Goal: Use online tool/utility: Utilize a website feature to perform a specific function

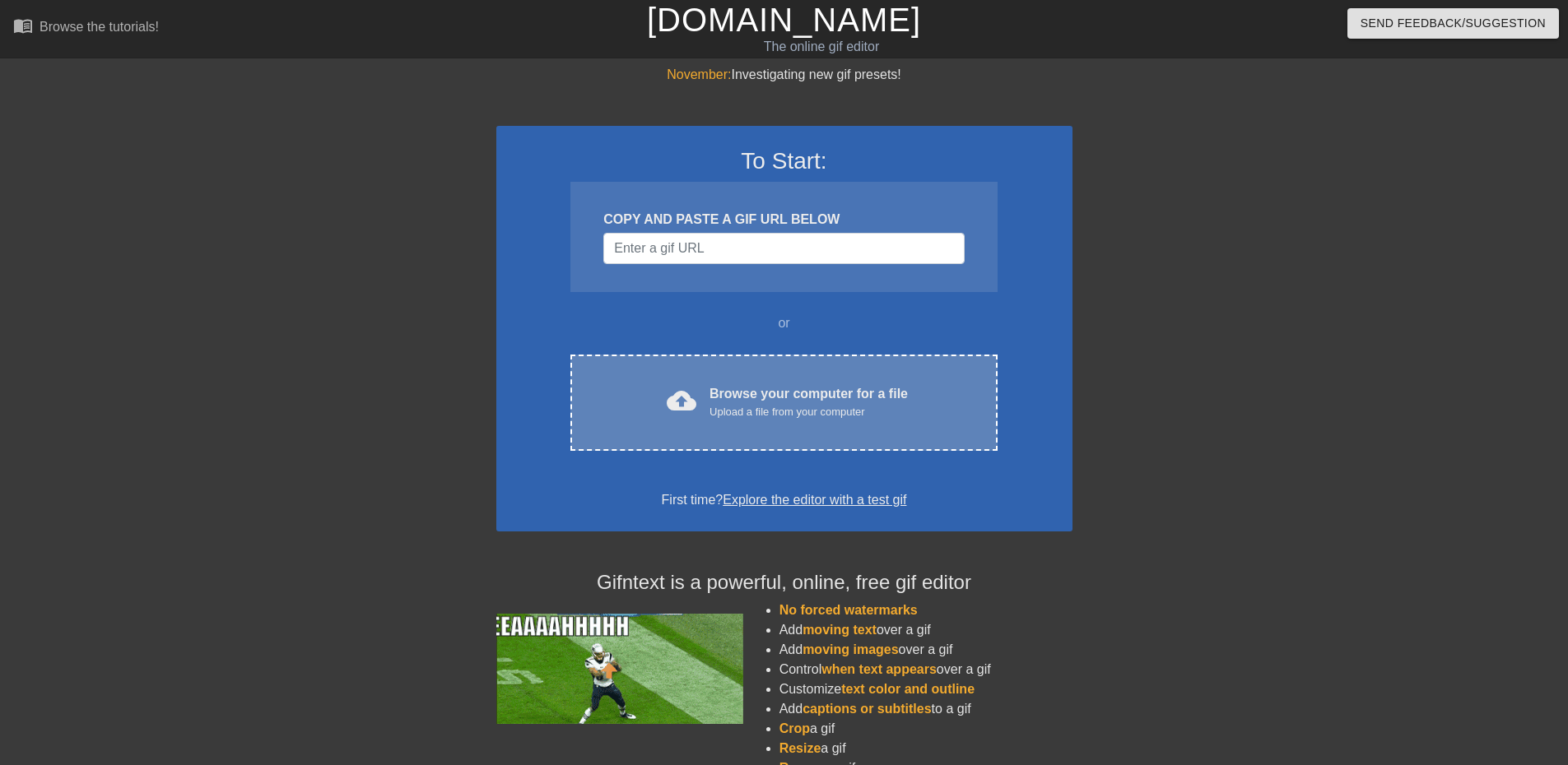
click at [717, 394] on div "Browse your computer for a file Upload a file from your computer" at bounding box center [808, 402] width 198 height 36
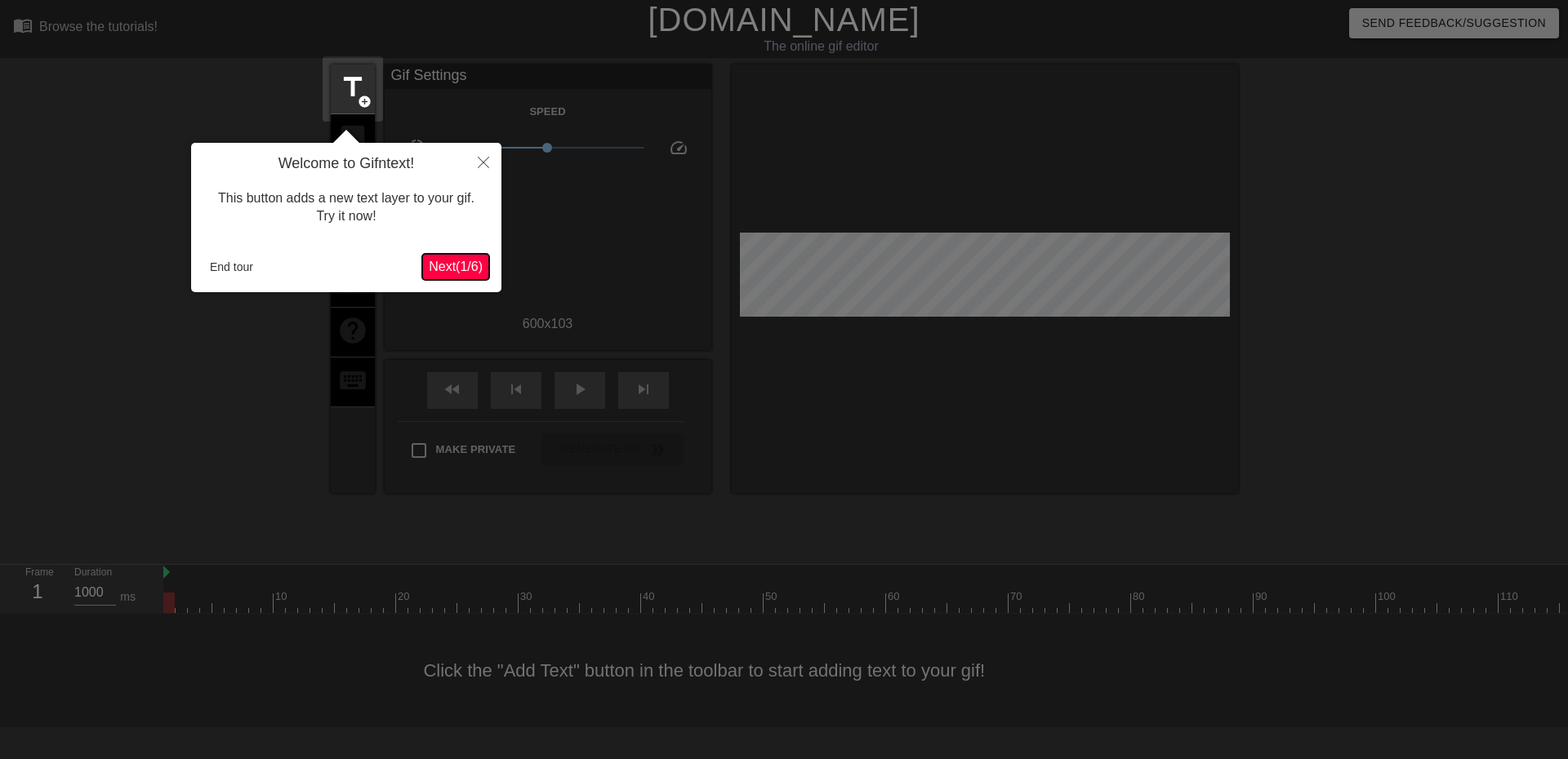
click at [445, 266] on span "Next ( 1 / 6 )" at bounding box center [456, 267] width 54 height 14
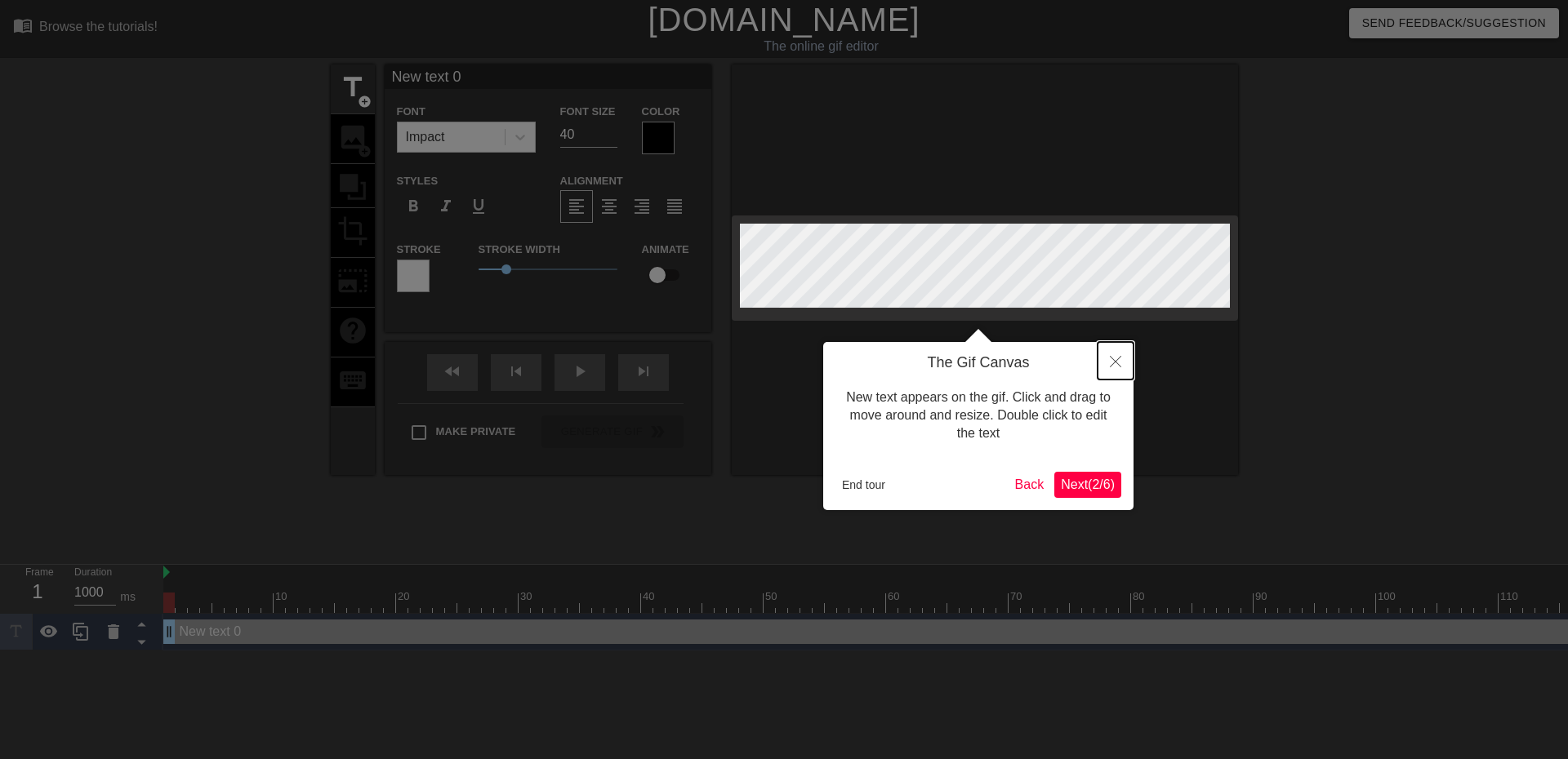
click at [1119, 363] on icon "Close" at bounding box center [1115, 361] width 11 height 11
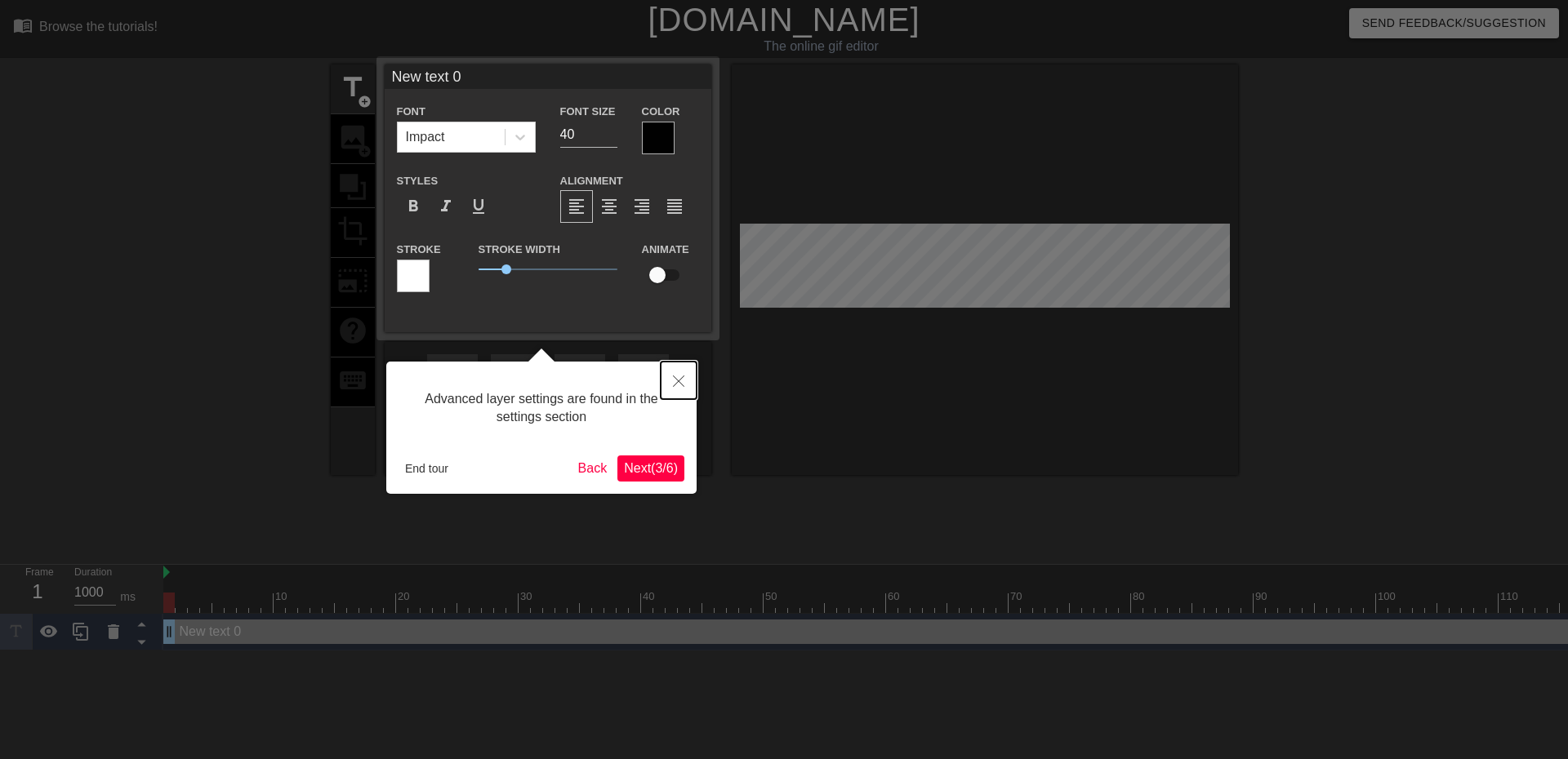
click at [675, 379] on icon "Close" at bounding box center [678, 381] width 11 height 11
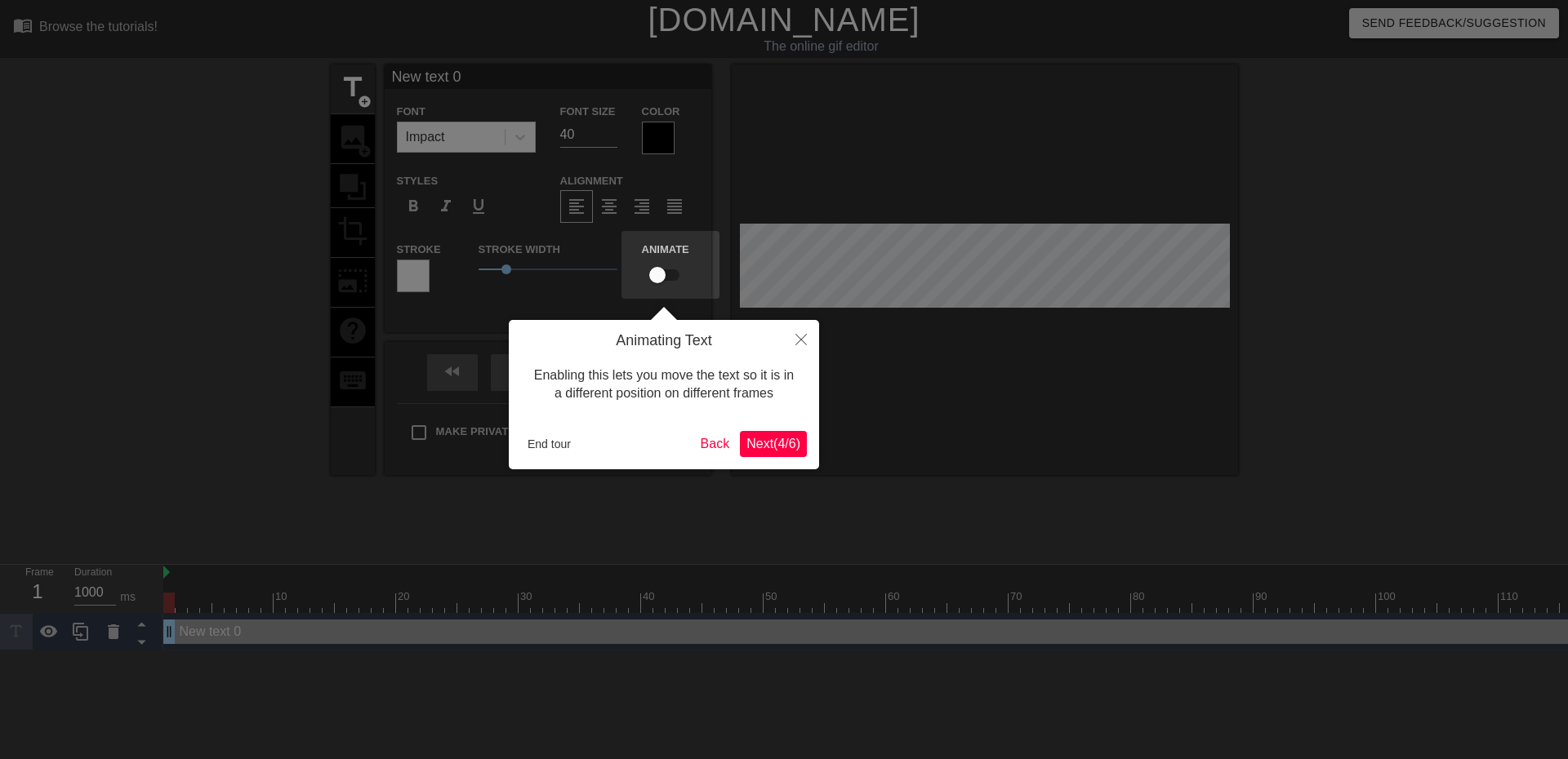
click at [774, 445] on span "Next ( 4 / 6 )" at bounding box center [773, 444] width 54 height 14
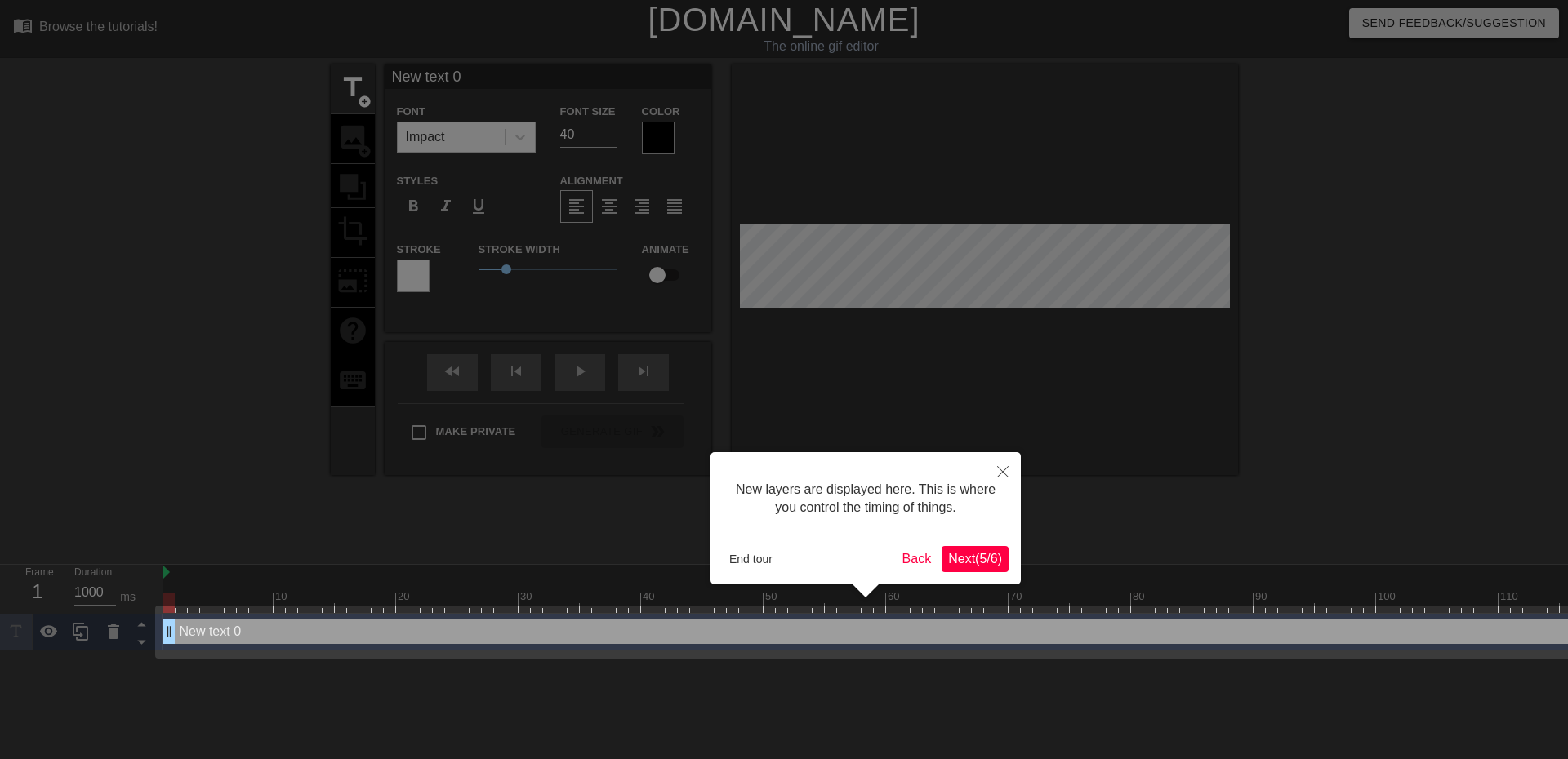
click at [987, 568] on button "Next ( 5 / 6 )" at bounding box center [975, 560] width 67 height 26
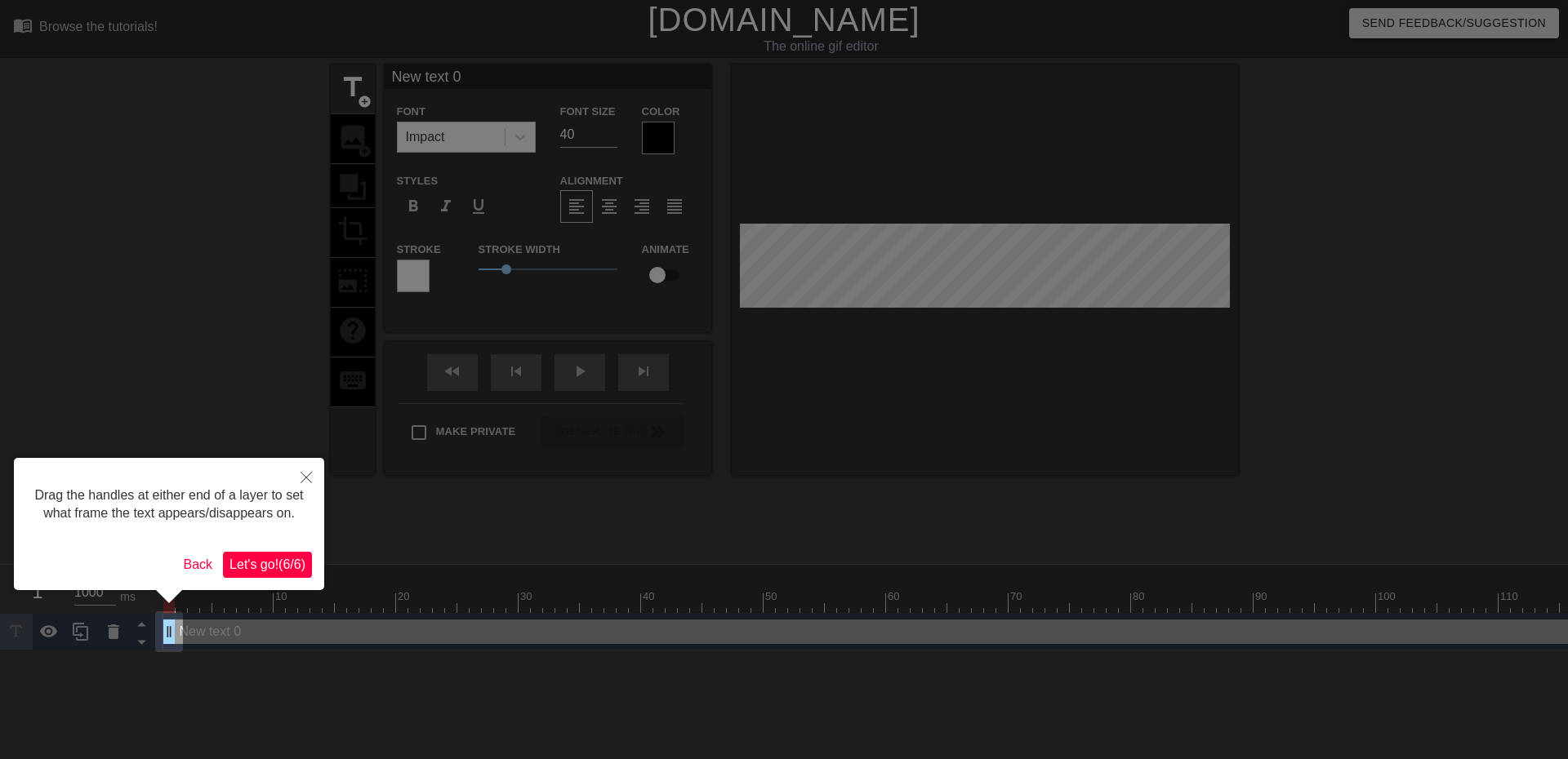
click at [296, 550] on div "Drag the handles at either end of a layer to set what frame the text appears/di…" at bounding box center [169, 524] width 310 height 133
click at [288, 559] on span "Let's go! ( 6 / 6 )" at bounding box center [268, 565] width 76 height 14
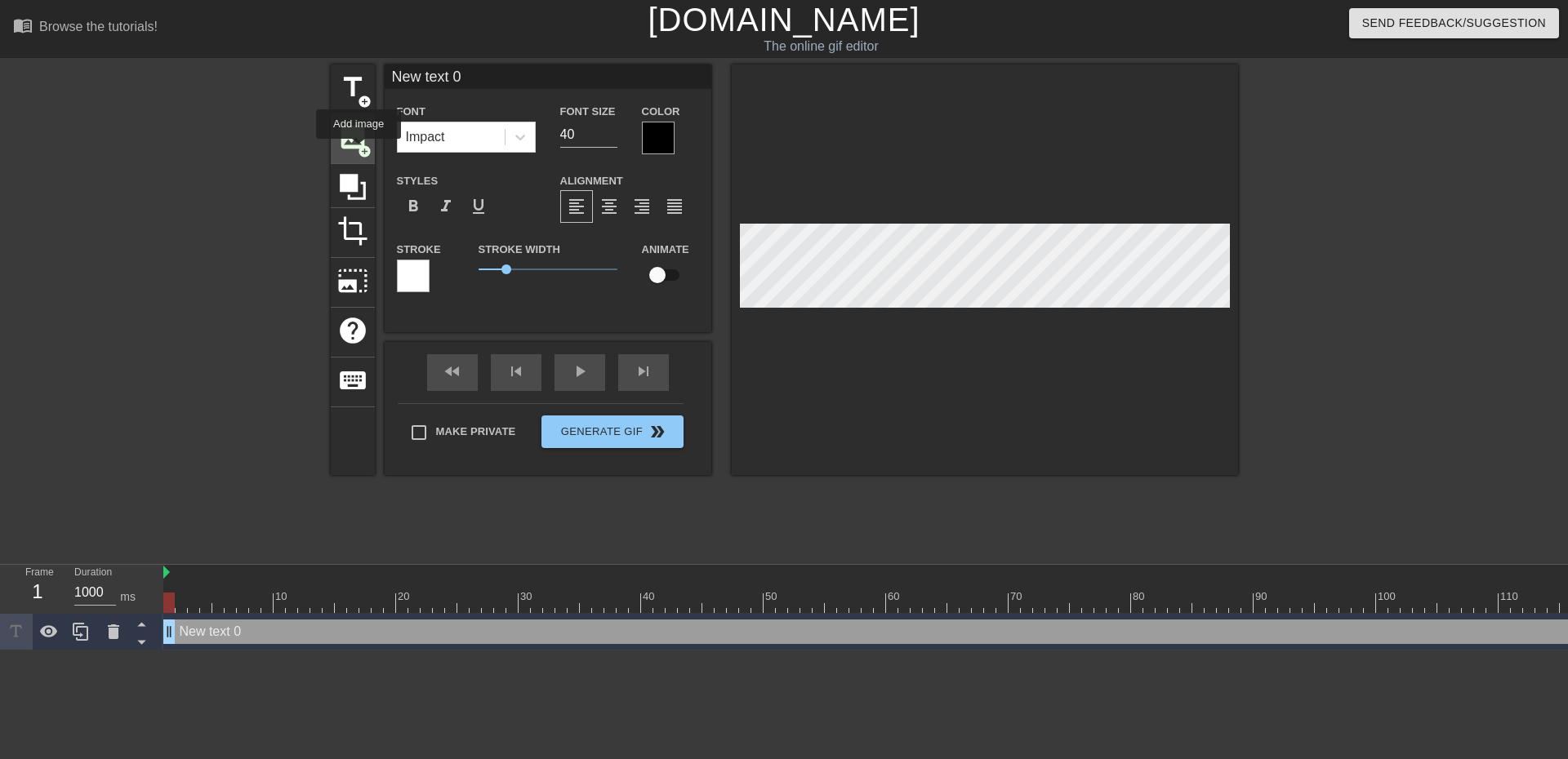
click at [359, 150] on span "add_circle" at bounding box center [365, 152] width 14 height 14
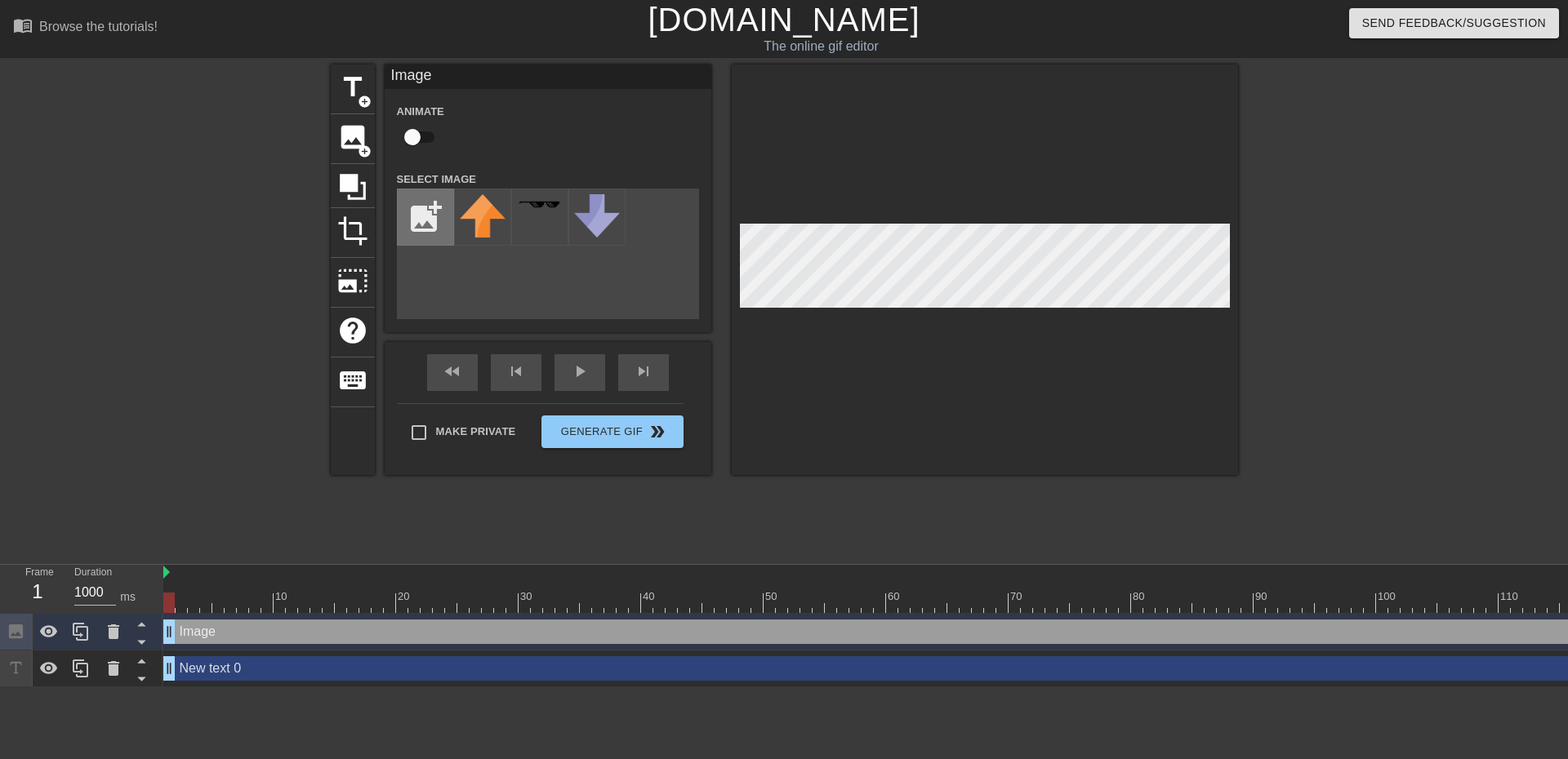
drag, startPoint x: 1001, startPoint y: 213, endPoint x: 429, endPoint y: 227, distance: 572.2
click at [429, 227] on input "file" at bounding box center [425, 217] width 55 height 55
type input "C:\fakepath\ai-voice-changer-icon-6975308-512.png"
click at [491, 215] on img at bounding box center [483, 217] width 46 height 46
click at [949, 322] on div at bounding box center [984, 269] width 506 height 411
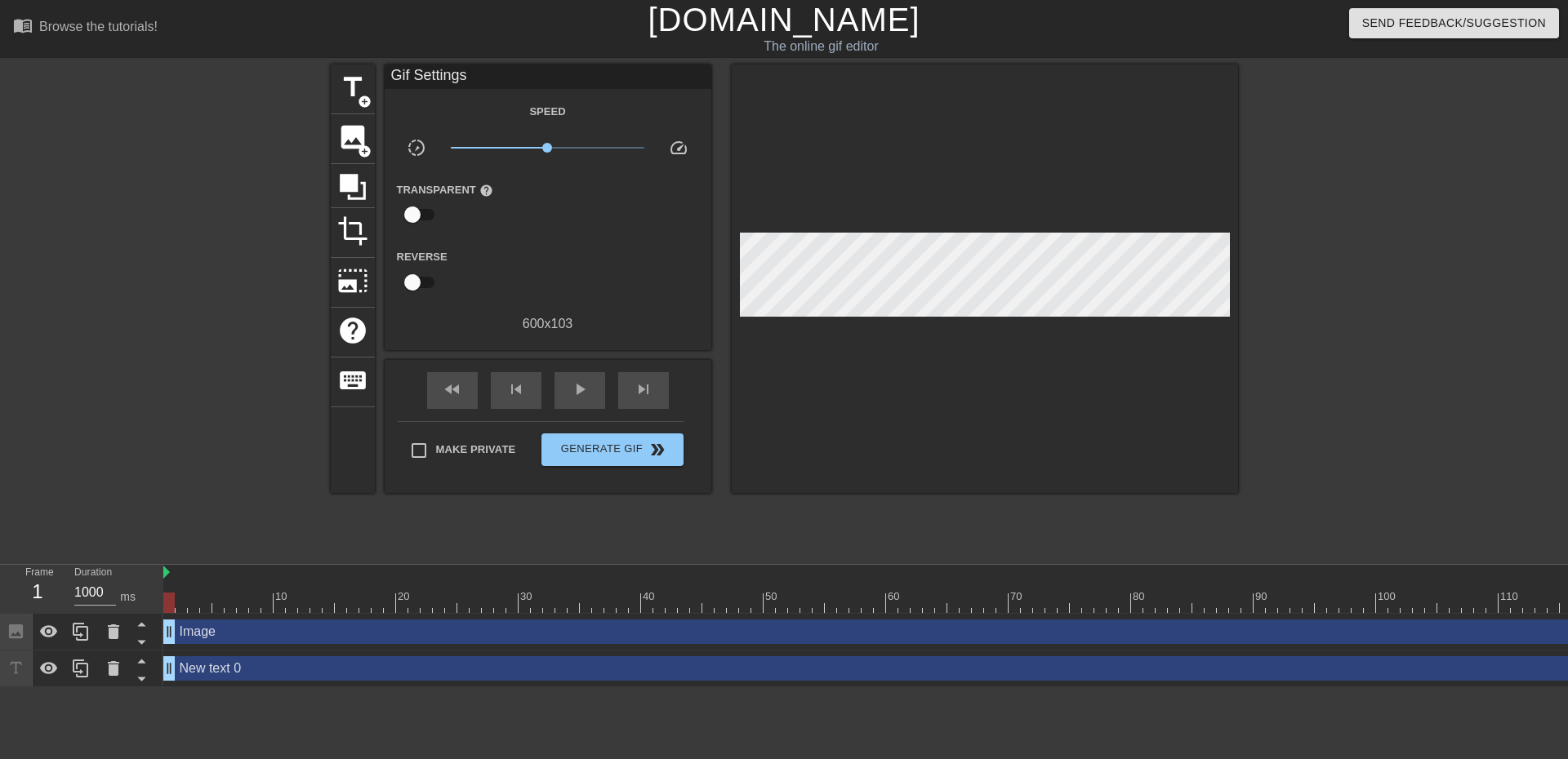
click at [922, 313] on div at bounding box center [984, 278] width 506 height 429
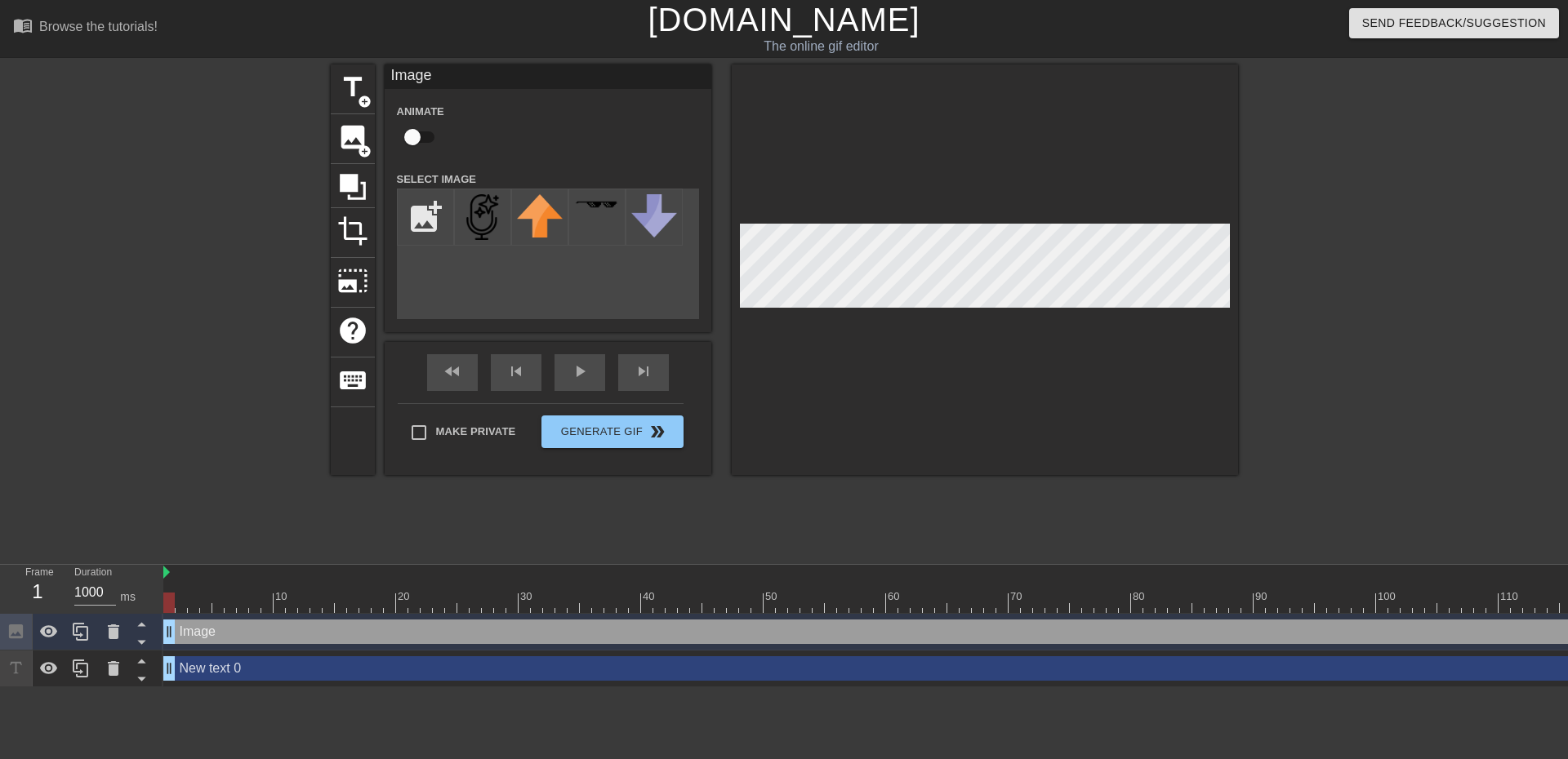
click at [793, 222] on div at bounding box center [984, 269] width 506 height 411
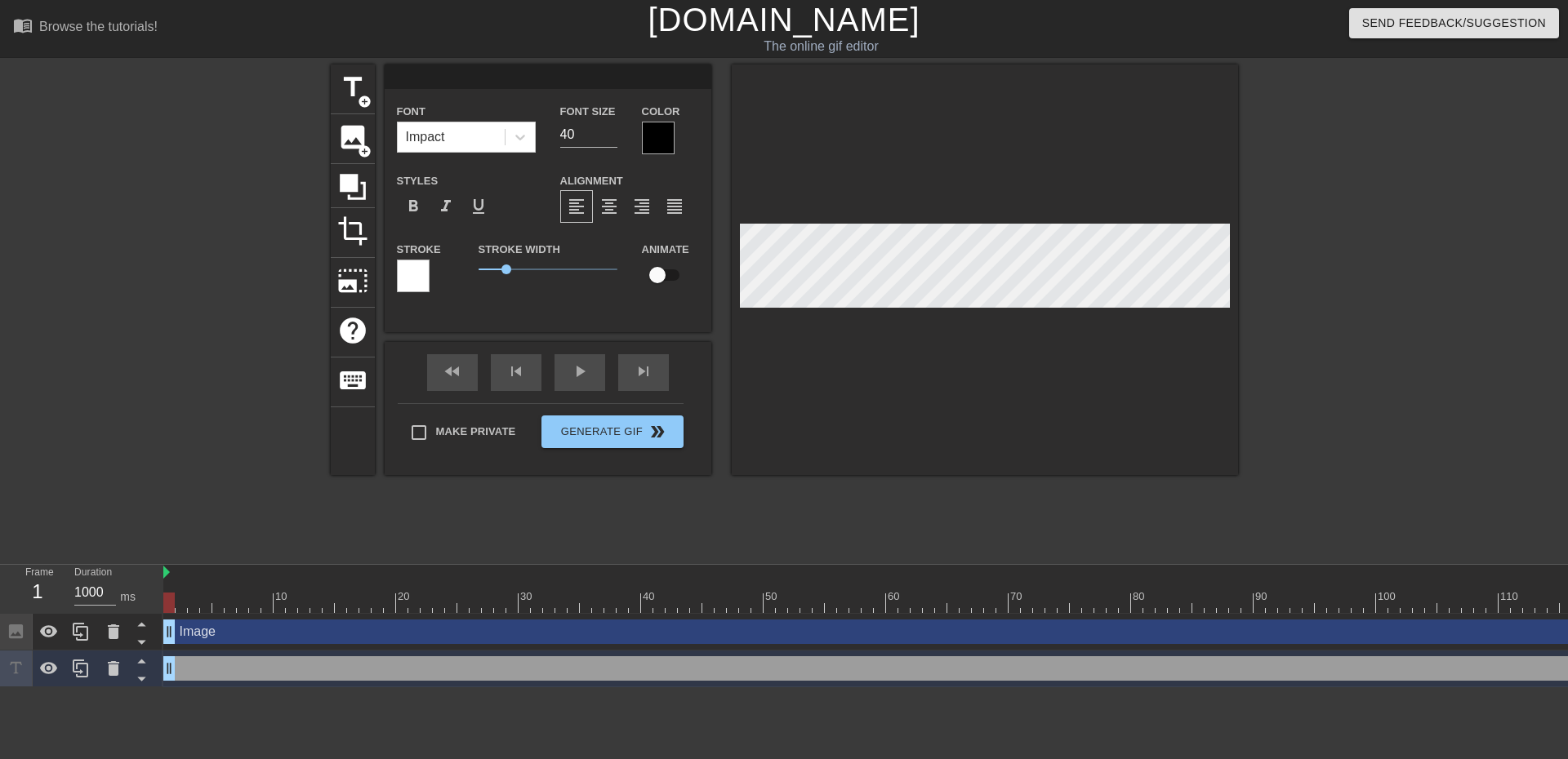
scroll to position [2, 3]
click at [996, 191] on div at bounding box center [984, 269] width 506 height 411
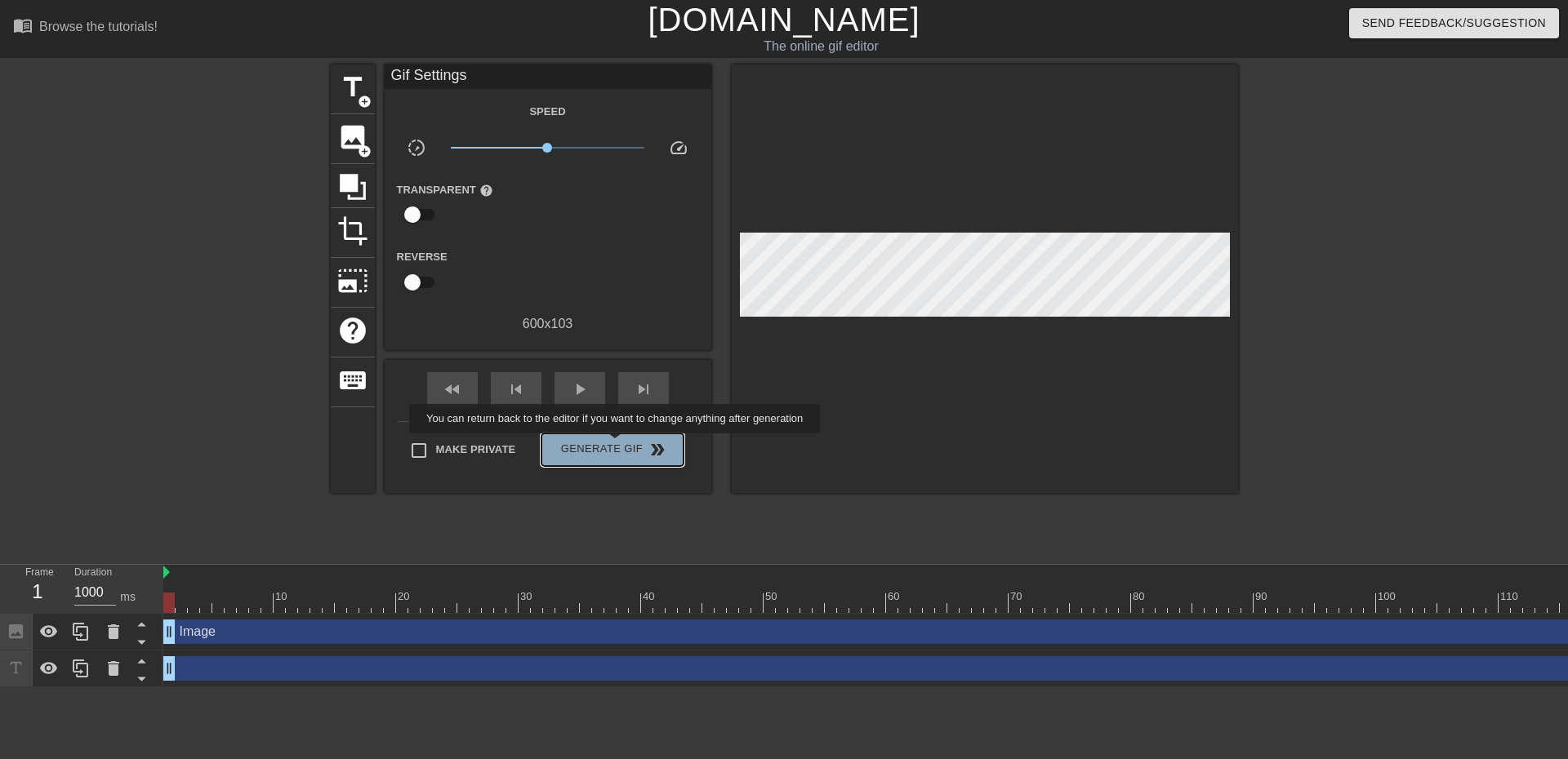
click at [617, 445] on span "Generate Gif double_arrow" at bounding box center [612, 450] width 128 height 20
